Goal: Task Accomplishment & Management: Use online tool/utility

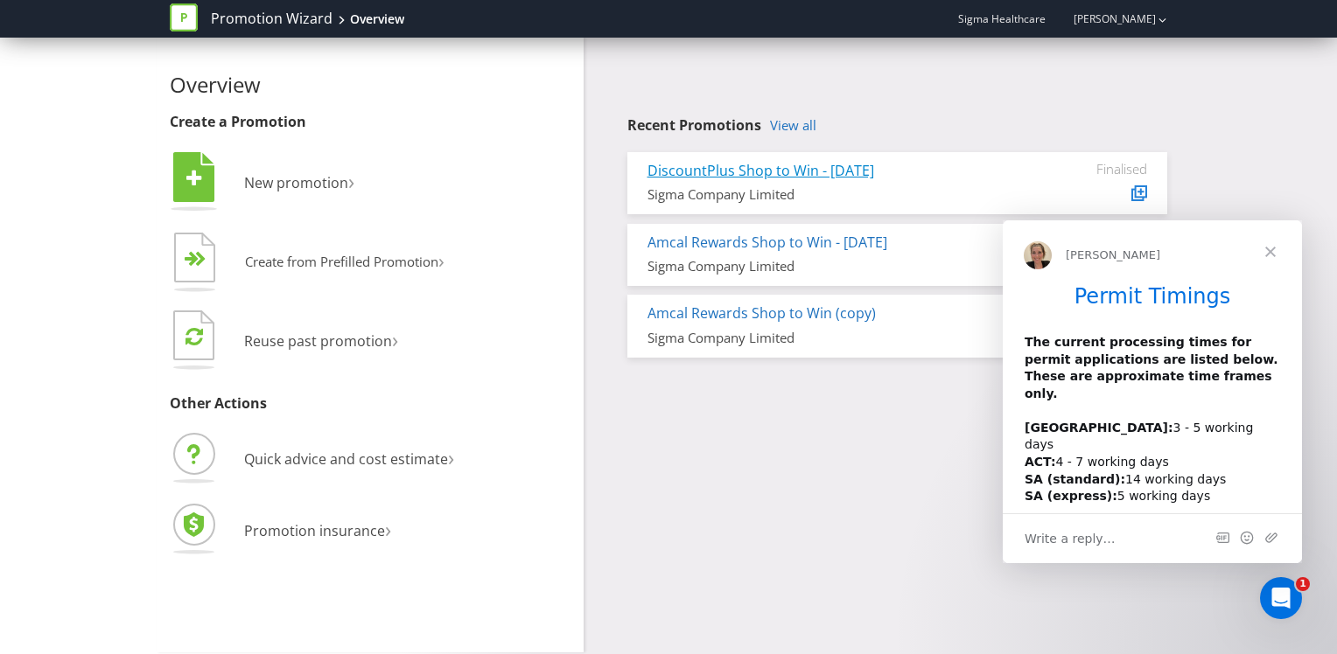
click at [774, 171] on link "DiscountPlus Shop to Win - [DATE]" at bounding box center [760, 170] width 227 height 19
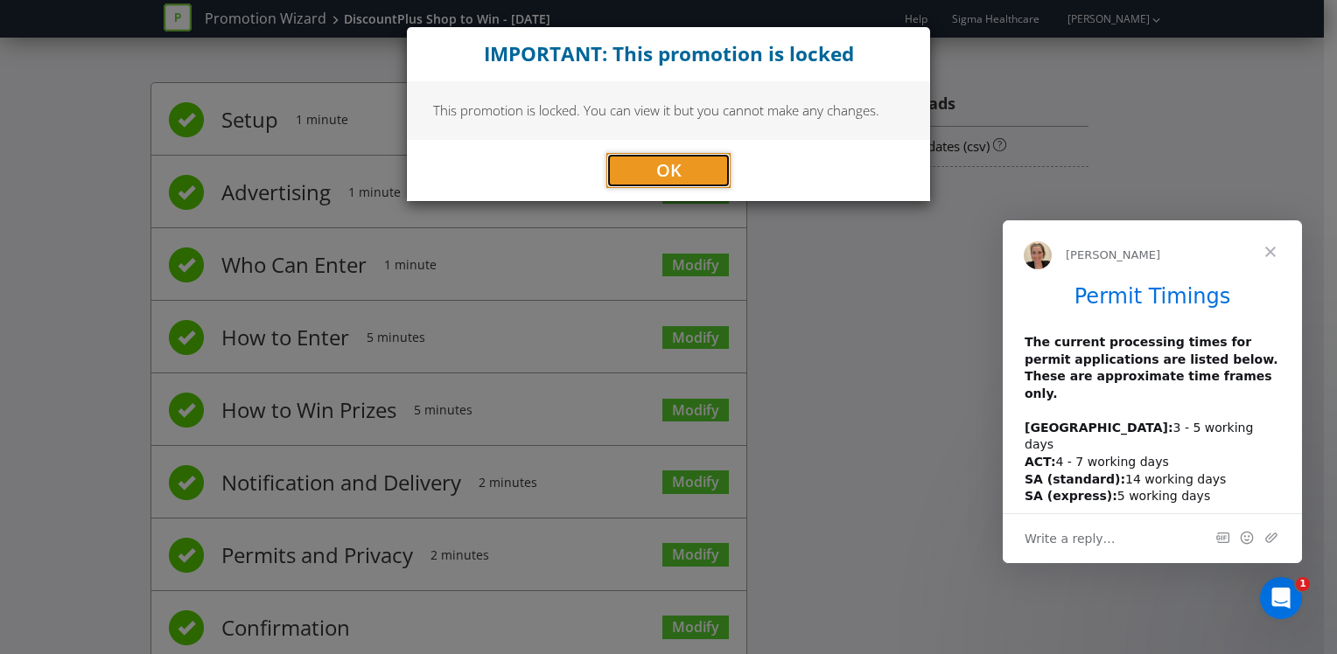
click at [696, 163] on button "OK" at bounding box center [668, 170] width 124 height 35
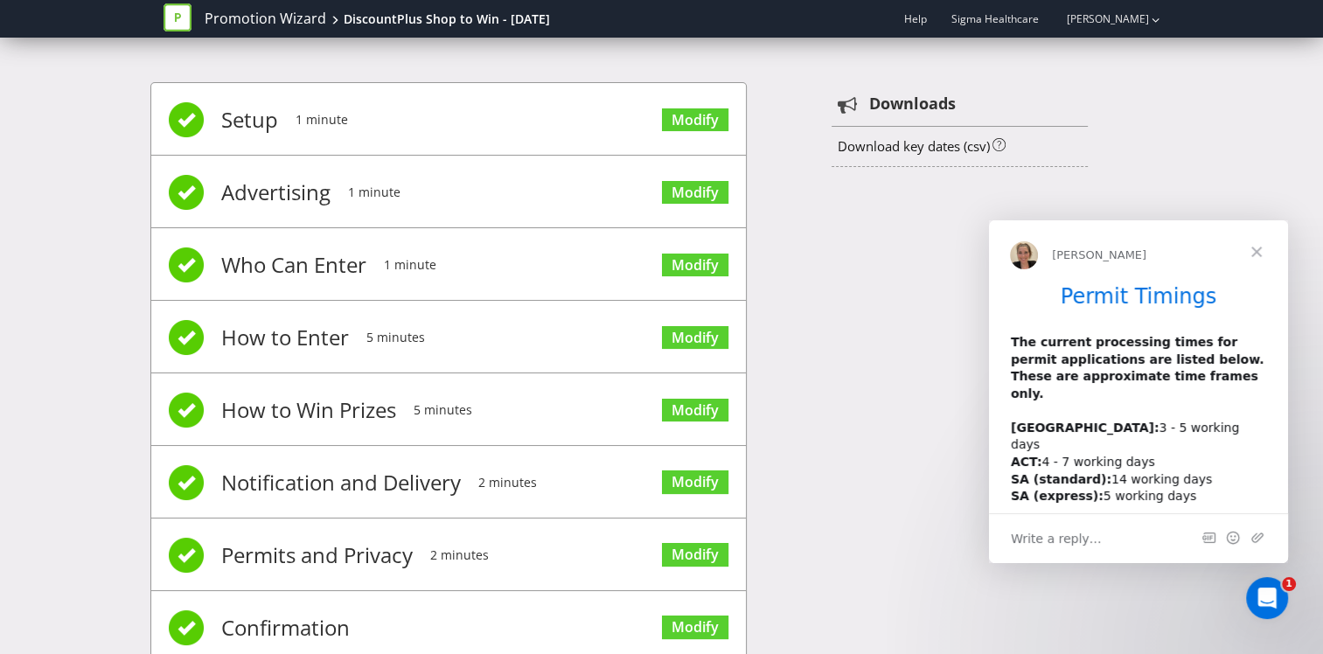
click at [1253, 243] on span "Close" at bounding box center [1256, 251] width 63 height 63
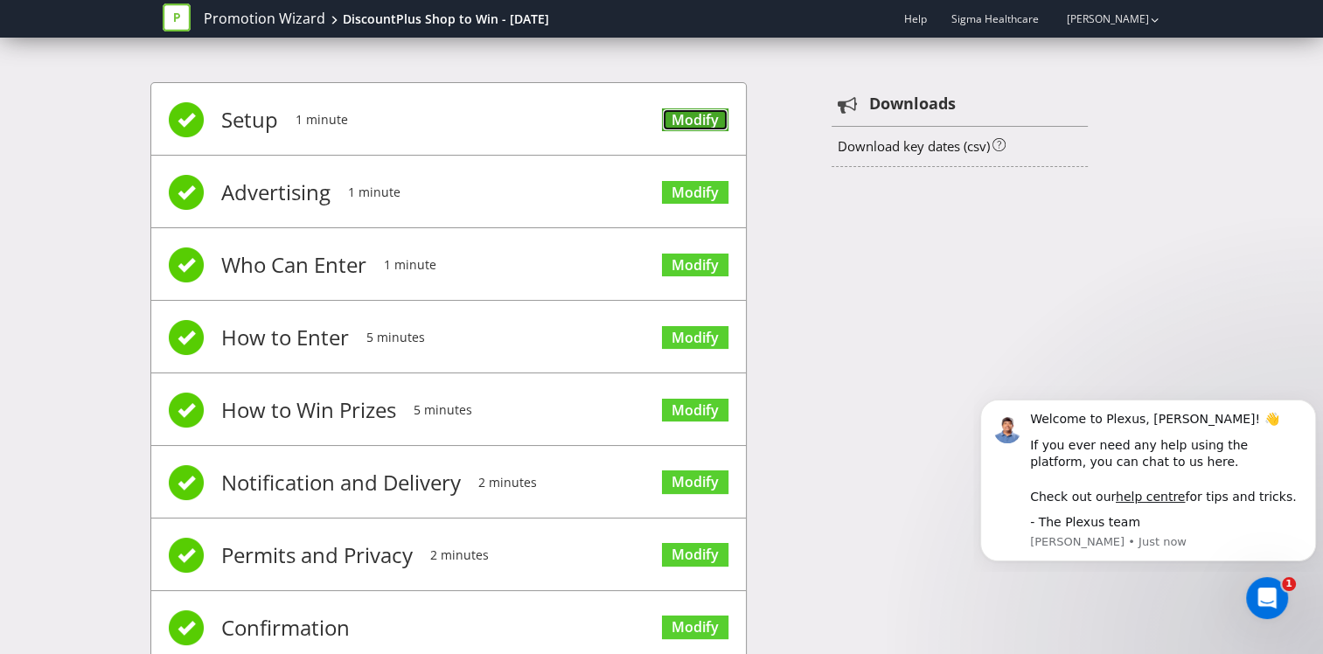
click at [696, 115] on link "Modify" at bounding box center [695, 120] width 66 height 24
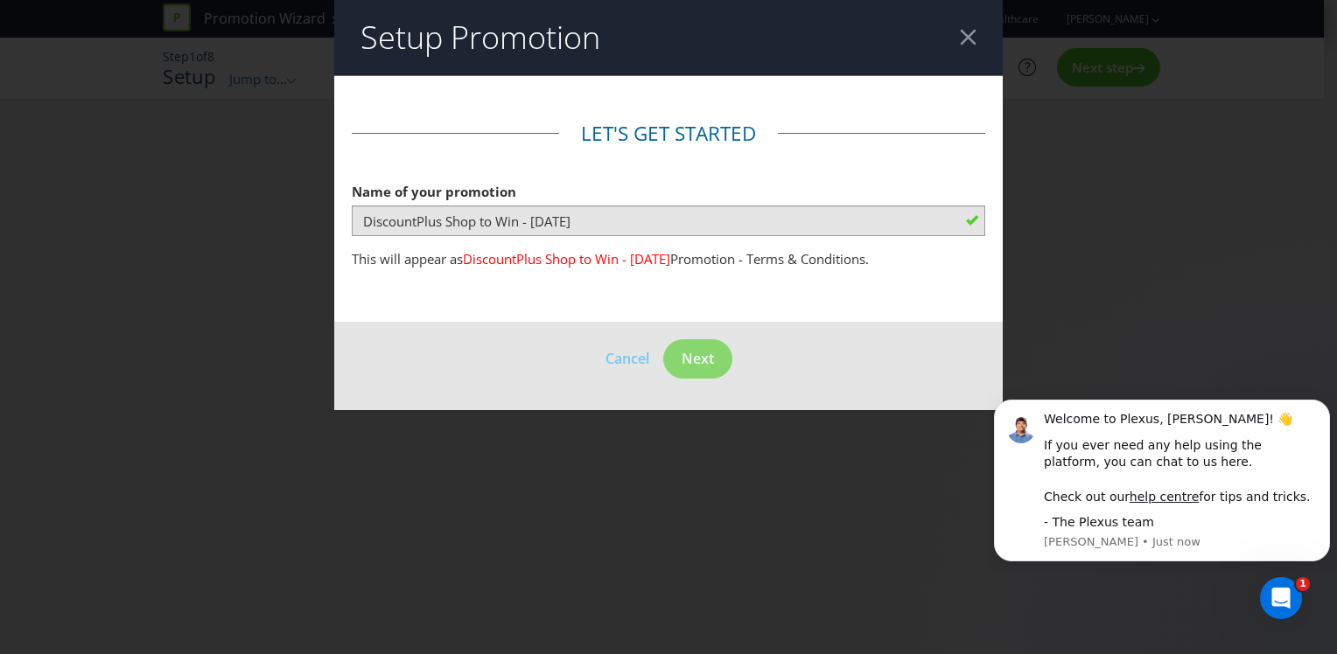
click at [962, 38] on div at bounding box center [968, 37] width 17 height 17
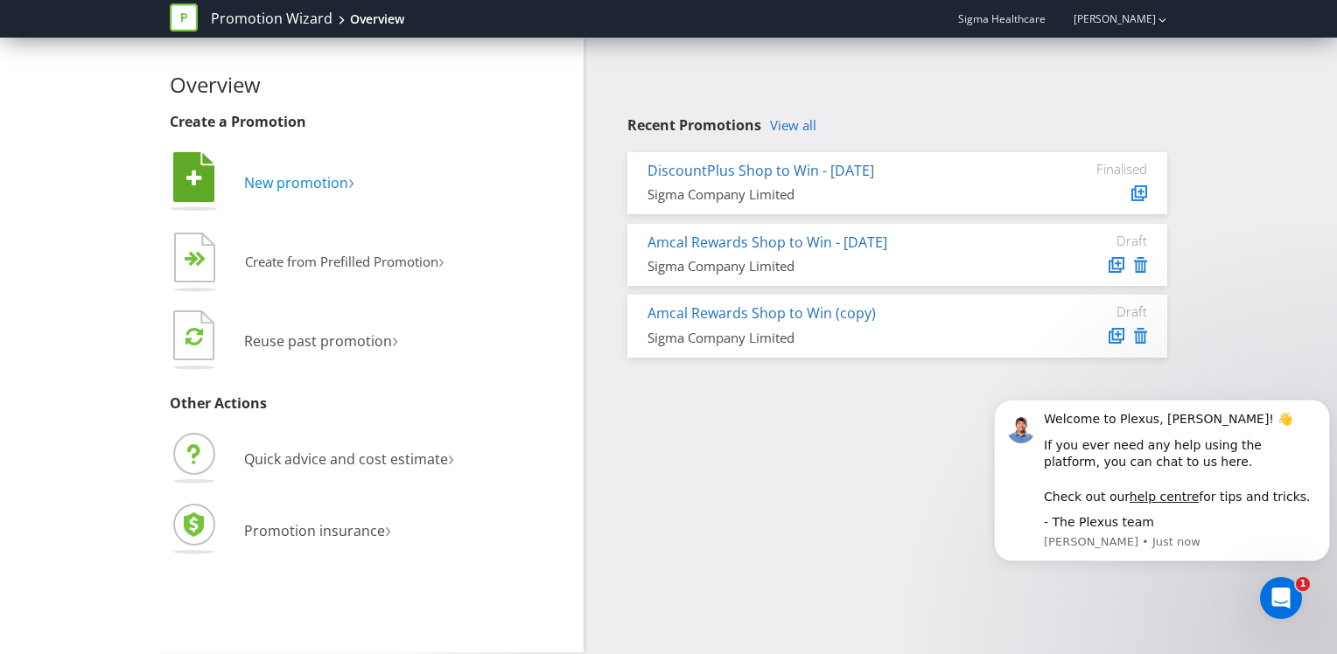
click at [291, 182] on span "New promotion" at bounding box center [296, 182] width 104 height 19
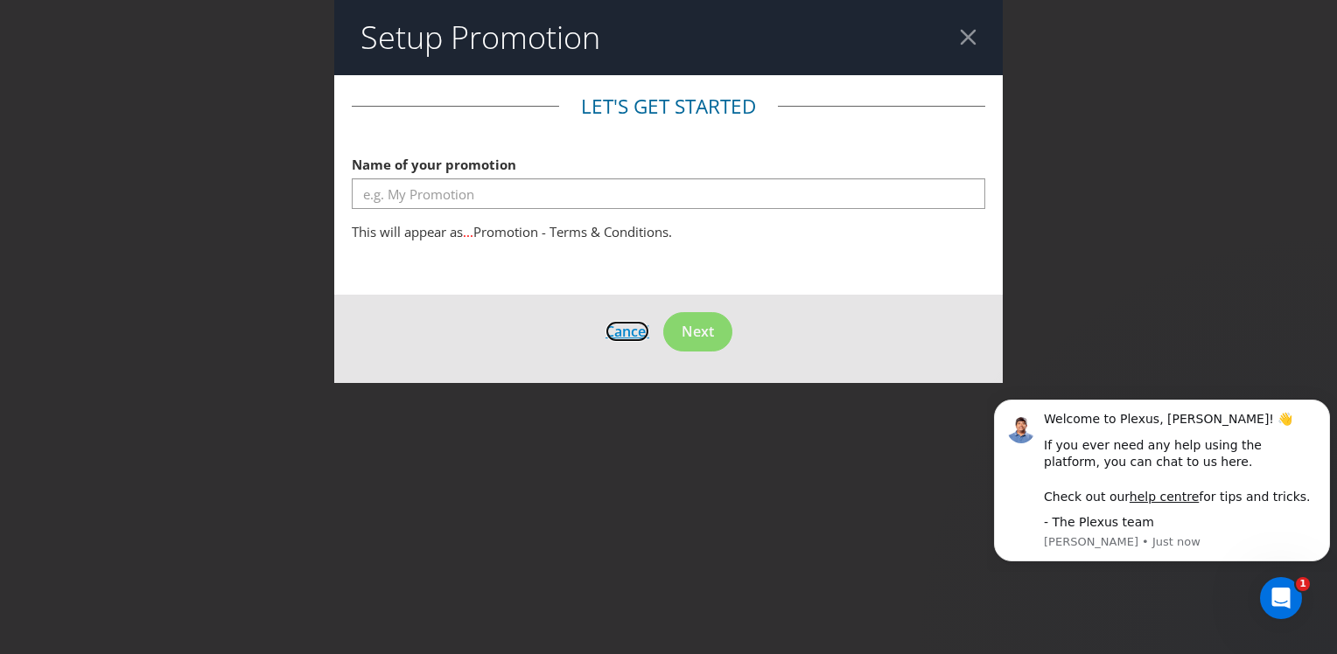
click at [630, 327] on span "Cancel" at bounding box center [627, 331] width 44 height 19
